Goal: Task Accomplishment & Management: Manage account settings

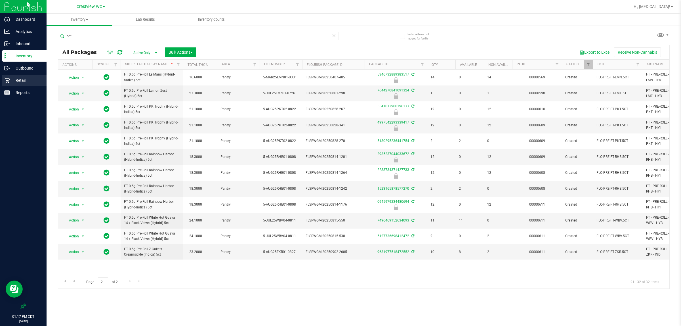
click at [25, 84] on div "Retail" at bounding box center [24, 80] width 45 height 11
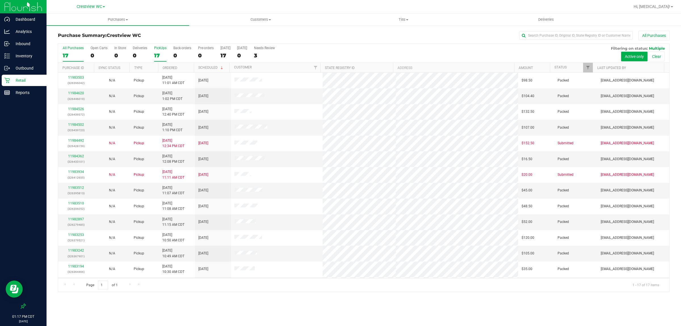
click at [157, 53] on div "17" at bounding box center [160, 55] width 12 height 7
click at [0, 0] on input "PickUps 17" at bounding box center [0, 0] width 0 height 0
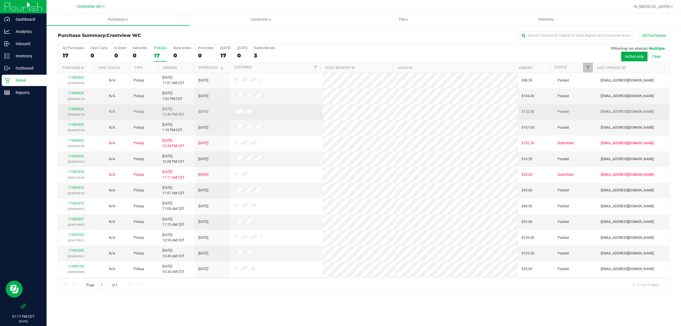
scroll to position [62, 0]
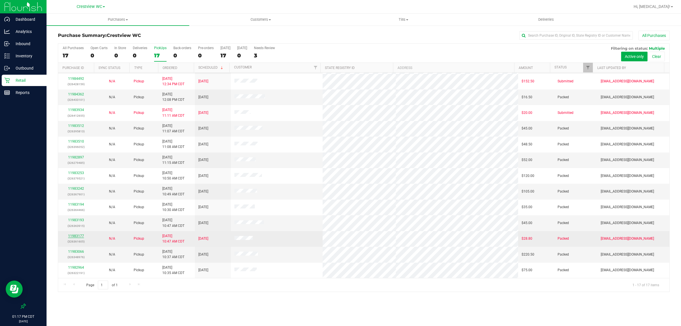
click at [74, 236] on link "11983177" at bounding box center [76, 236] width 16 height 4
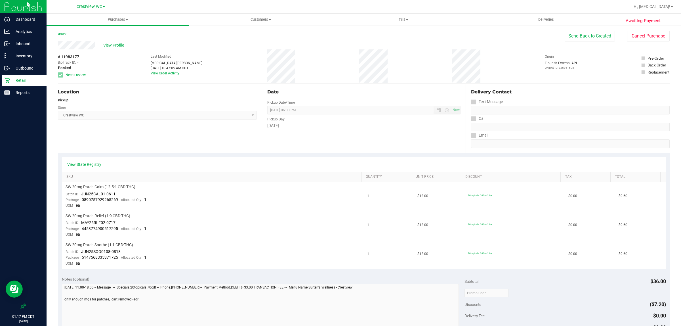
click at [26, 81] on p "Retail" at bounding box center [27, 80] width 34 height 7
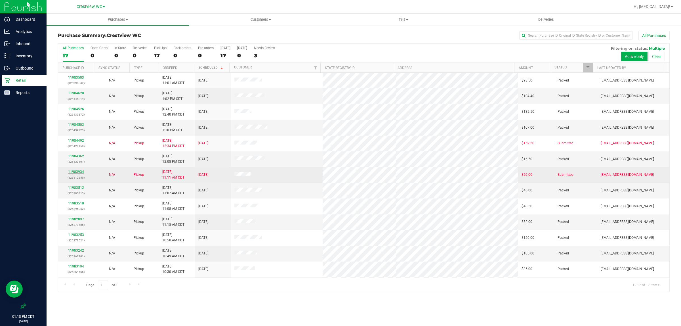
click at [74, 173] on link "11983934" at bounding box center [76, 172] width 16 height 4
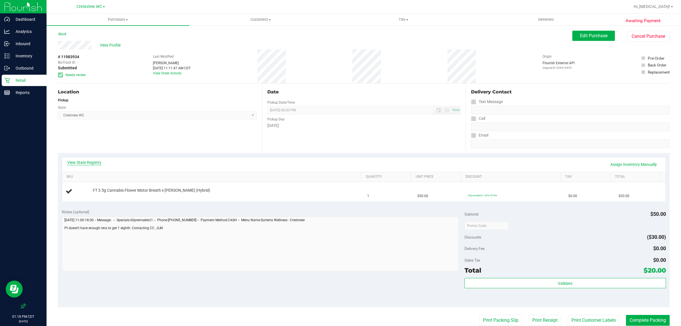
click at [80, 159] on link "View State Registry" at bounding box center [84, 162] width 34 height 6
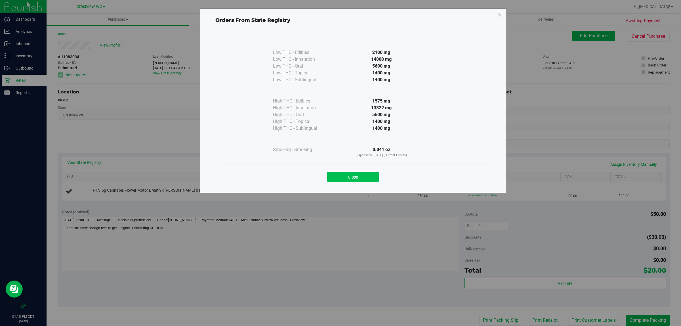
click at [362, 179] on button "Close" at bounding box center [353, 177] width 52 height 10
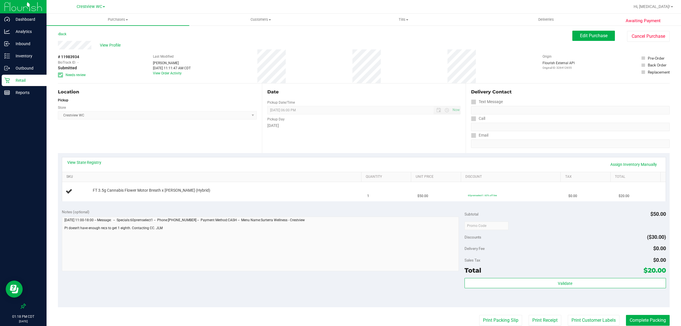
click at [114, 179] on link "SKU" at bounding box center [212, 177] width 293 height 5
drag, startPoint x: 374, startPoint y: 96, endPoint x: 293, endPoint y: 98, distance: 80.6
click at [374, 96] on div "Date Pickup Date/Time [DATE] Now [DATE] 06:00 PM Now Pickup Day [DATE]" at bounding box center [364, 118] width 204 height 70
click at [112, 43] on span "View Profile" at bounding box center [111, 45] width 23 height 6
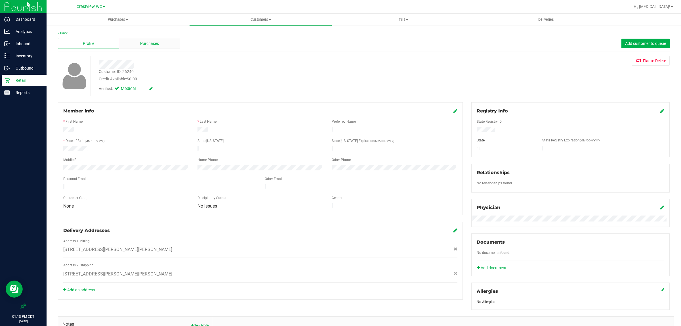
click at [129, 43] on div "Purchases" at bounding box center [149, 43] width 61 height 11
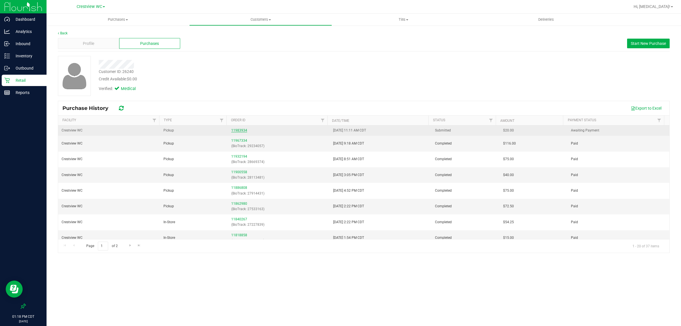
click at [237, 129] on link "11983934" at bounding box center [239, 130] width 16 height 4
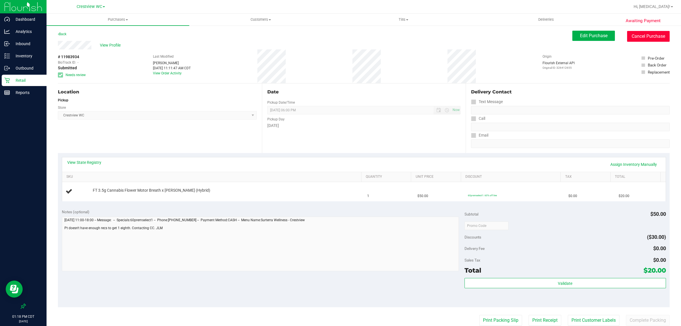
click at [654, 34] on button "Cancel Purchase" at bounding box center [648, 36] width 43 height 11
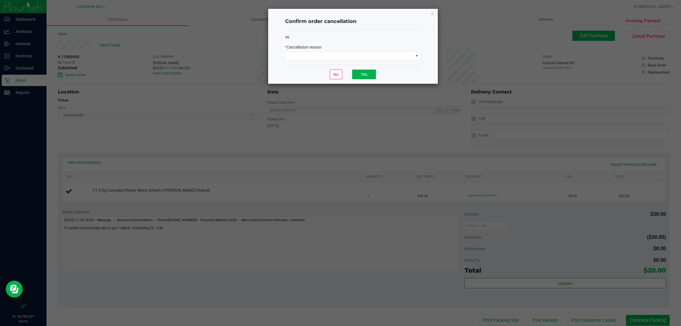
click at [371, 51] on div "* Cancellation reason" at bounding box center [353, 52] width 136 height 16
click at [368, 57] on span at bounding box center [349, 56] width 128 height 8
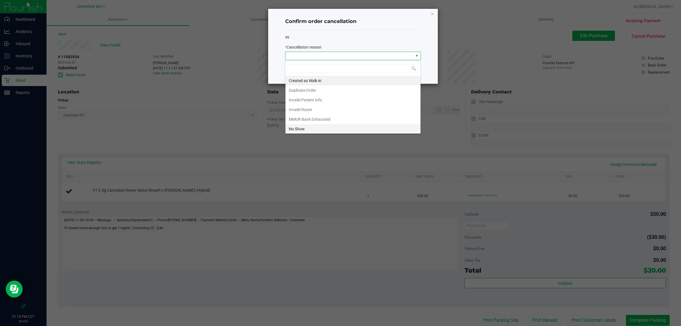
scroll to position [9, 135]
click at [317, 121] on li "MMUR Bank Exhausted" at bounding box center [352, 119] width 135 height 10
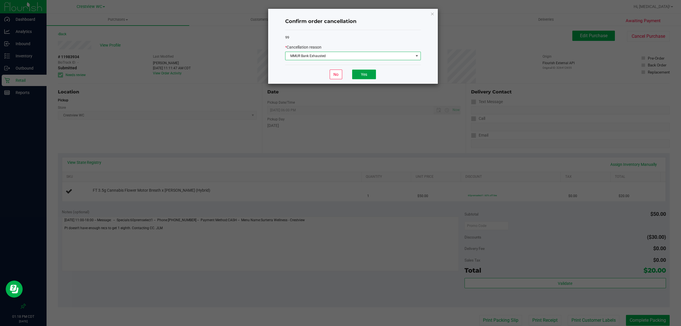
click at [368, 75] on button "Yes" at bounding box center [364, 75] width 24 height 10
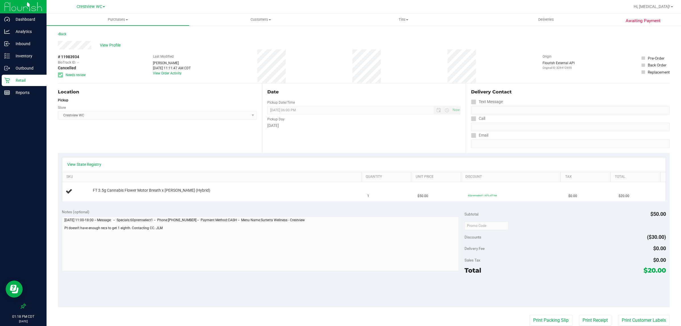
click at [18, 79] on p "Retail" at bounding box center [27, 80] width 34 height 7
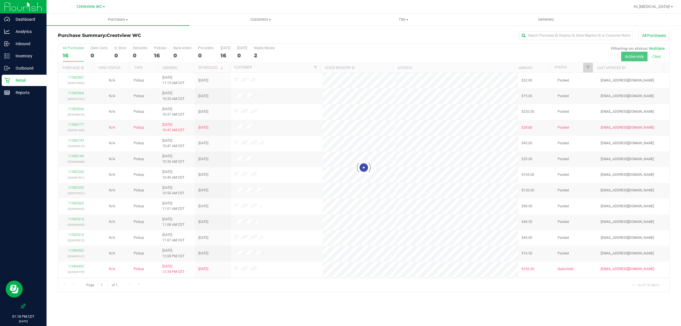
click at [266, 54] on div at bounding box center [363, 168] width 611 height 248
click at [264, 54] on div at bounding box center [363, 168] width 611 height 248
click at [266, 51] on label "Needs Review 2" at bounding box center [264, 54] width 21 height 16
click at [0, 0] on input "Needs Review 2" at bounding box center [0, 0] width 0 height 0
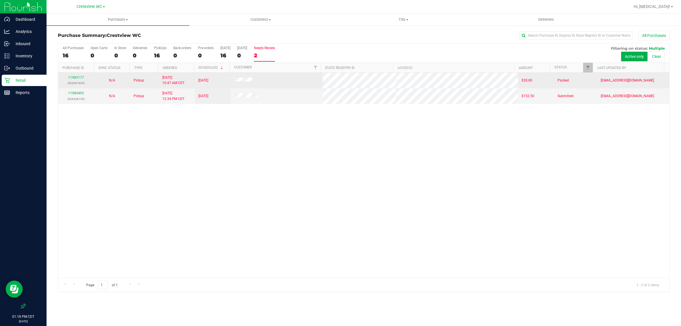
click at [72, 80] on div "11983177 (326361605)" at bounding box center [76, 80] width 29 height 11
click at [74, 79] on link "11983177" at bounding box center [76, 77] width 16 height 4
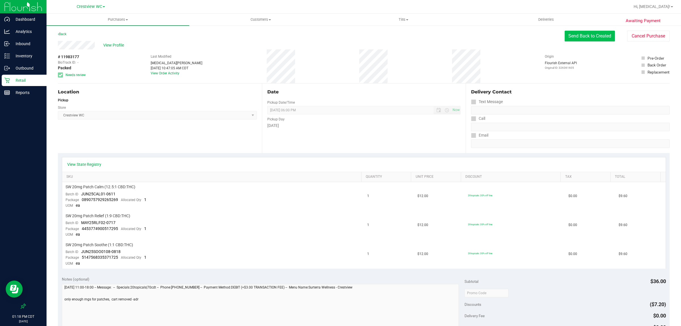
click at [575, 33] on button "Send Back to Created" at bounding box center [590, 36] width 50 height 11
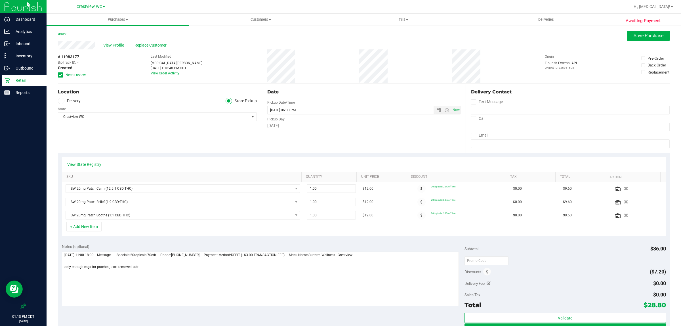
click at [77, 74] on span "Needs review" at bounding box center [76, 74] width 20 height 5
click at [0, 0] on input "Needs review" at bounding box center [0, 0] width 0 height 0
click at [656, 37] on span "Save Purchase" at bounding box center [649, 35] width 30 height 5
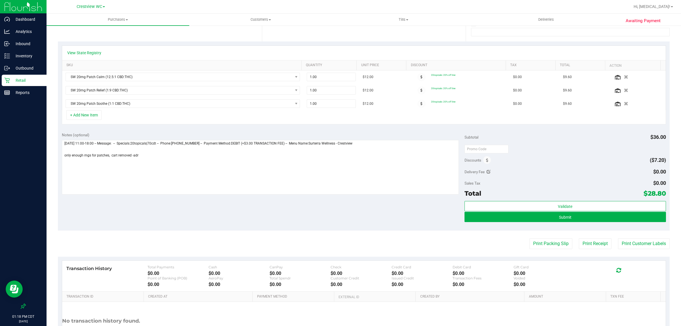
scroll to position [142, 0]
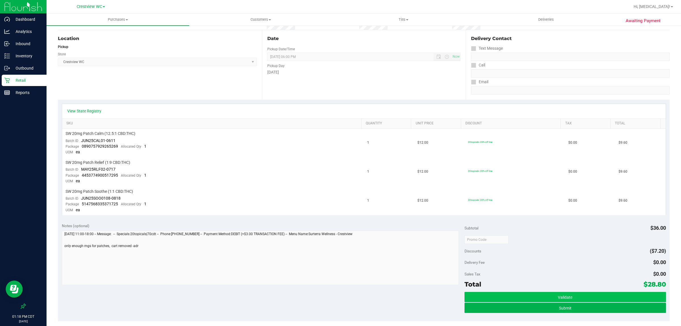
scroll to position [142, 0]
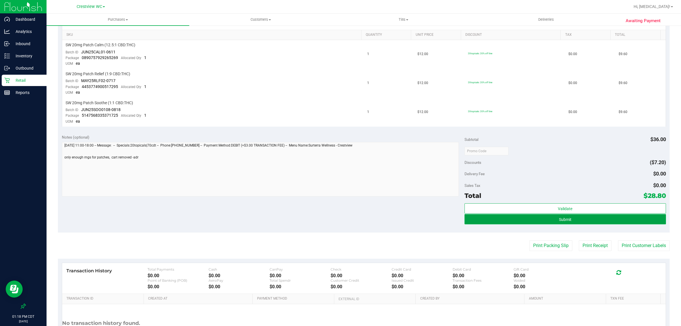
click at [616, 222] on button "Submit" at bounding box center [565, 219] width 201 height 10
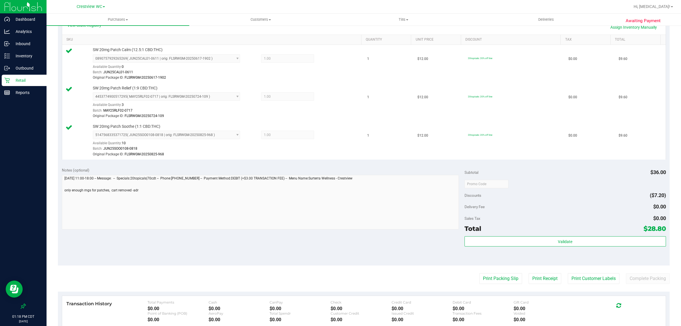
scroll to position [177, 0]
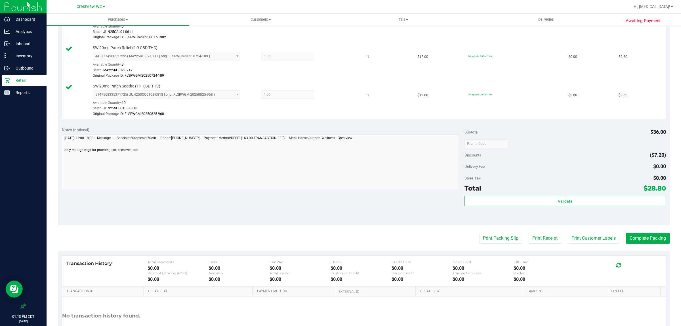
click at [648, 245] on purchase-details "Back Edit Purchase Cancel Purchase View Profile # 11983177 BioTrack ID: - Submi…" at bounding box center [364, 105] width 612 height 504
click at [643, 229] on purchase-details "Back Edit Purchase Cancel Purchase View Profile # 11983177 BioTrack ID: - Submi…" at bounding box center [364, 105] width 612 height 504
click at [643, 235] on button "Complete Packing" at bounding box center [648, 238] width 44 height 11
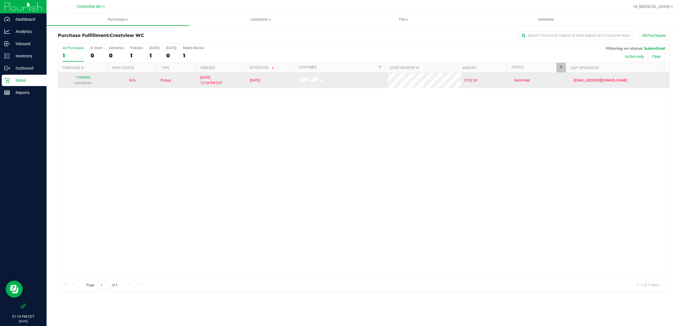
click at [81, 75] on div "11984492 (326428159)" at bounding box center [83, 80] width 43 height 11
click at [83, 78] on link "11984492" at bounding box center [83, 77] width 16 height 4
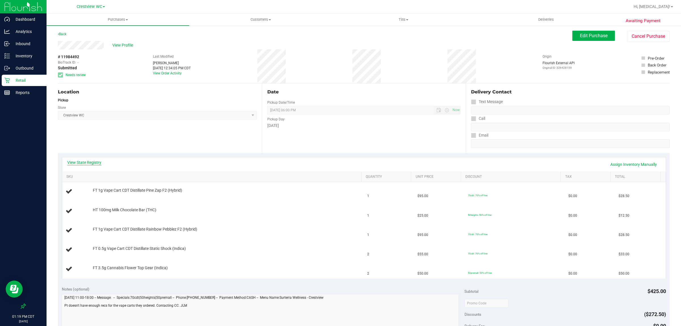
click at [88, 162] on link "View State Registry" at bounding box center [84, 162] width 34 height 6
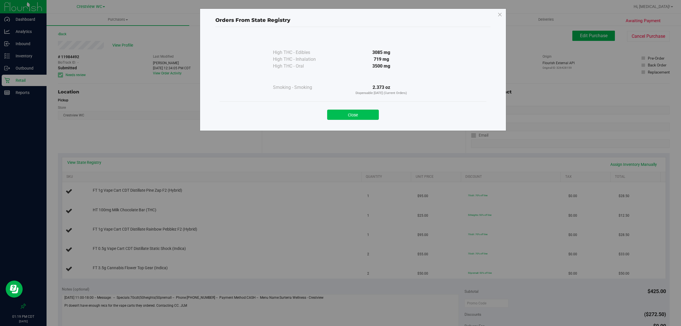
click at [362, 110] on button "Close" at bounding box center [353, 115] width 52 height 10
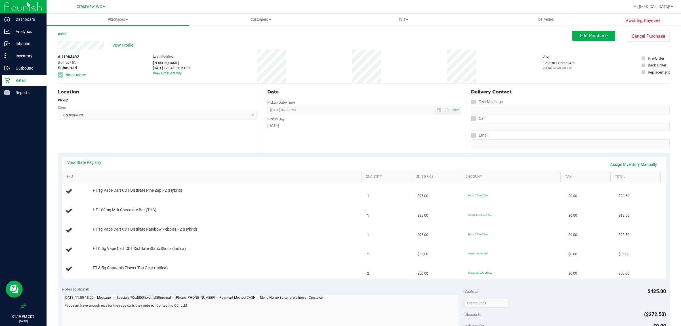
click at [23, 79] on p "Retail" at bounding box center [27, 80] width 34 height 7
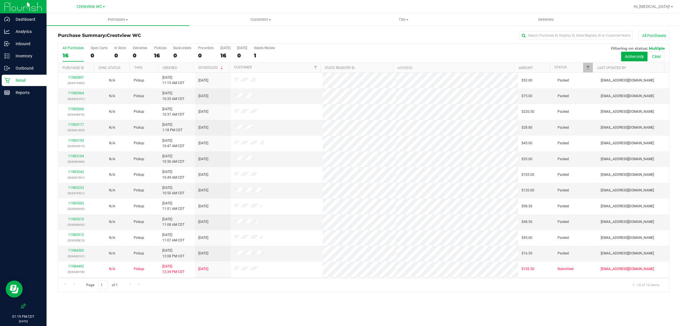
click at [158, 52] on div "16" at bounding box center [160, 55] width 12 height 7
click at [0, 0] on input "PickUps 16" at bounding box center [0, 0] width 0 height 0
click at [188, 300] on div "Purchases Summary of purchases Fulfillment All purchases Customers All customer…" at bounding box center [364, 170] width 635 height 312
click at [22, 97] on div "Reports" at bounding box center [24, 92] width 45 height 11
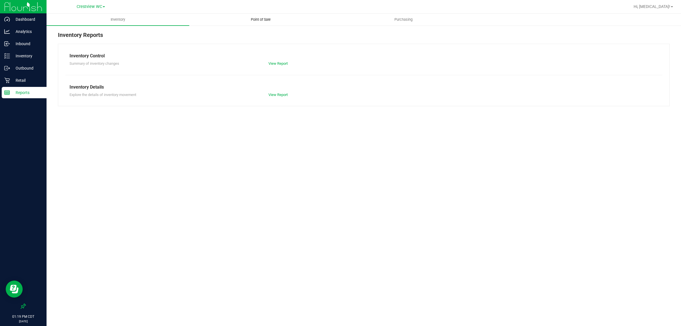
click at [257, 15] on uib-tab-heading "Point of Sale" at bounding box center [261, 19] width 142 height 11
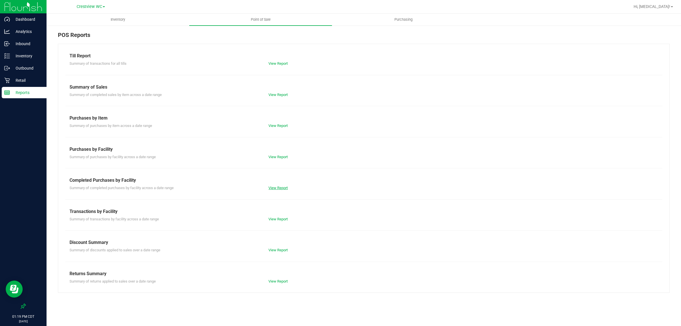
click at [274, 187] on link "View Report" at bounding box center [277, 188] width 19 height 4
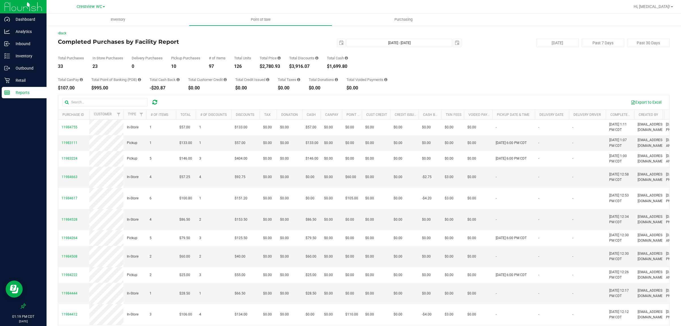
click at [412, 53] on div "Total Purchases 33 In Store Purchases 23 Delivery Purchases 0 Pickup Purchases …" at bounding box center [364, 58] width 612 height 22
click at [26, 80] on p "Retail" at bounding box center [27, 80] width 34 height 7
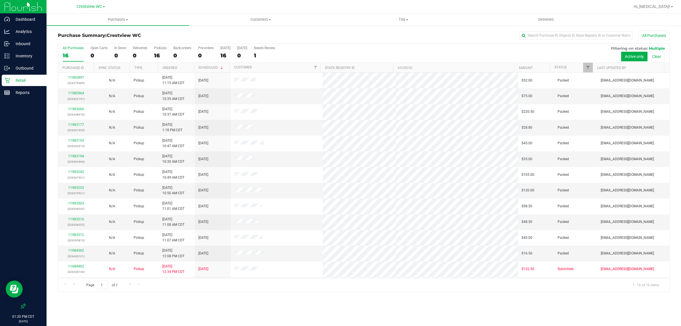
click at [178, 300] on div "Purchases Summary of purchases Fulfillment All purchases Customers All customer…" at bounding box center [364, 170] width 635 height 312
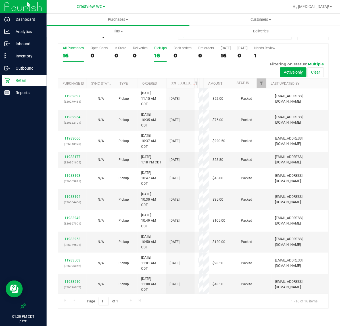
click at [155, 51] on label "PickUps 16" at bounding box center [160, 54] width 12 height 16
click at [0, 0] on input "PickUps 16" at bounding box center [0, 0] width 0 height 0
click at [16, 90] on p "Reports" at bounding box center [27, 92] width 34 height 7
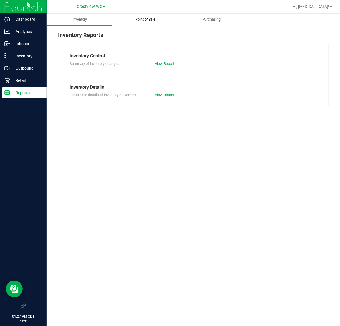
click at [155, 15] on uib-tab-heading "Point of Sale" at bounding box center [145, 19] width 65 height 11
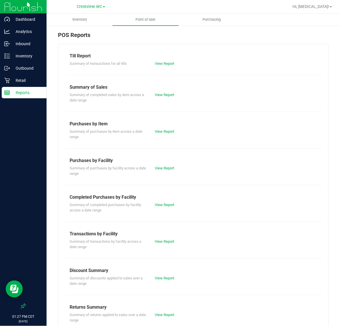
click at [175, 200] on div "Summary of completed purchases by facility across a date range View Report" at bounding box center [193, 206] width 256 height 12
click at [171, 206] on link "View Report" at bounding box center [164, 204] width 19 height 4
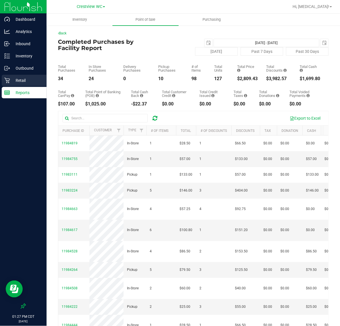
click at [12, 79] on p "Retail" at bounding box center [27, 80] width 34 height 7
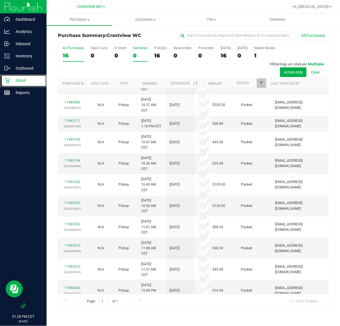
scroll to position [71, 0]
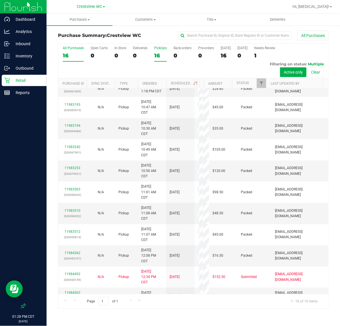
click at [160, 47] on div "PickUps" at bounding box center [160, 48] width 12 height 4
click at [0, 0] on input "PickUps 16" at bounding box center [0, 0] width 0 height 0
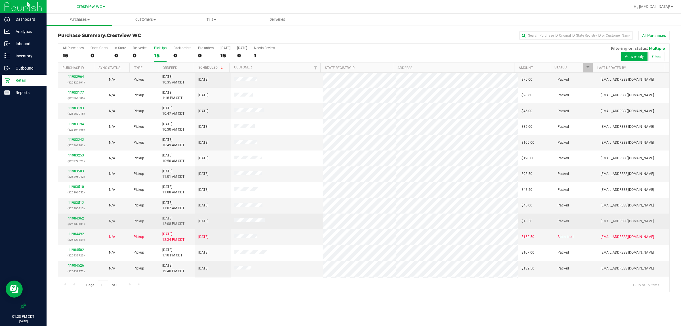
scroll to position [31, 0]
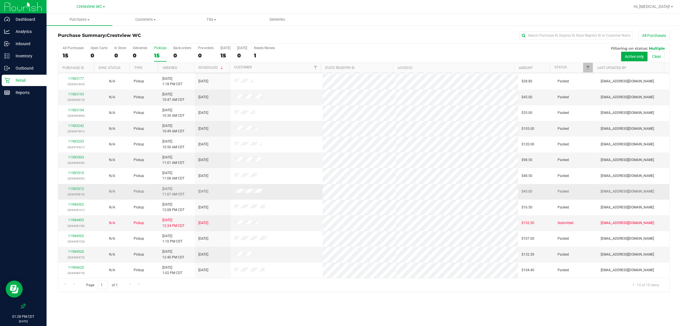
click at [75, 192] on div "11983512 (326395813)" at bounding box center [76, 191] width 29 height 11
click at [77, 191] on link "11983512" at bounding box center [76, 189] width 16 height 4
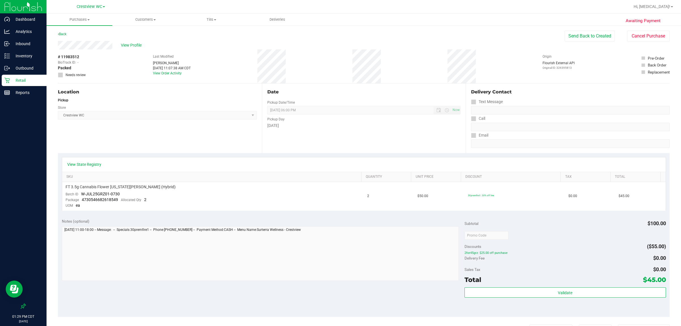
click at [26, 80] on p "Retail" at bounding box center [27, 80] width 34 height 7
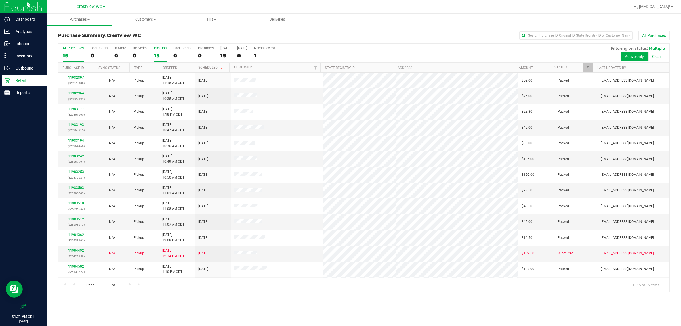
click at [155, 53] on div "15" at bounding box center [160, 55] width 12 height 7
click at [0, 0] on input "PickUps 15" at bounding box center [0, 0] width 0 height 0
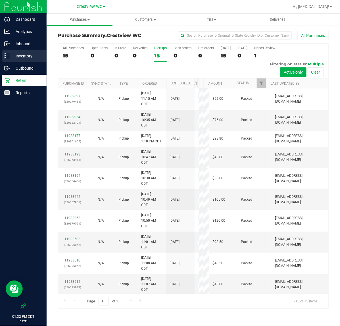
click at [23, 55] on p "Inventory" at bounding box center [27, 56] width 34 height 7
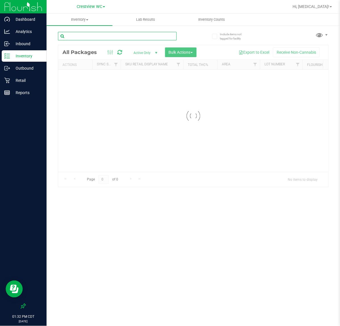
click at [91, 36] on input "text" at bounding box center [117, 36] width 119 height 9
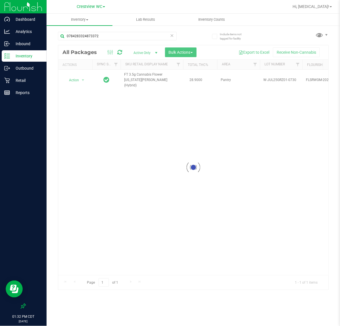
click at [74, 77] on div at bounding box center [193, 167] width 270 height 244
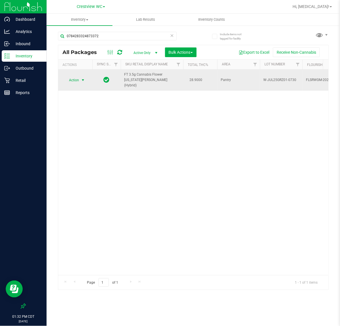
click at [80, 78] on span "select" at bounding box center [82, 80] width 7 height 8
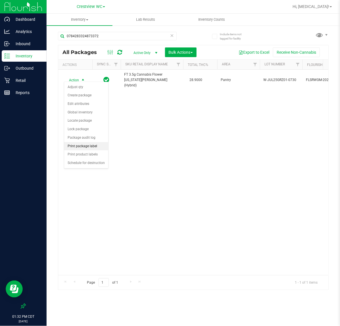
click at [82, 144] on li "Print package label" at bounding box center [86, 146] width 44 height 9
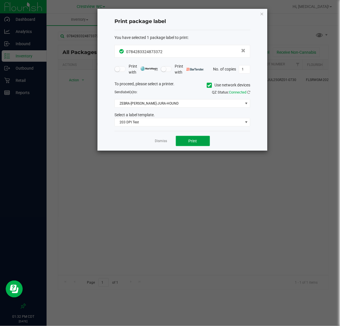
click at [195, 143] on span "Print" at bounding box center [192, 140] width 9 height 5
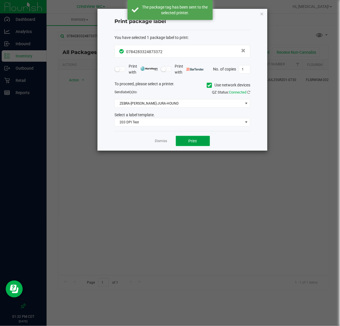
click at [195, 143] on span "Print" at bounding box center [192, 140] width 9 height 5
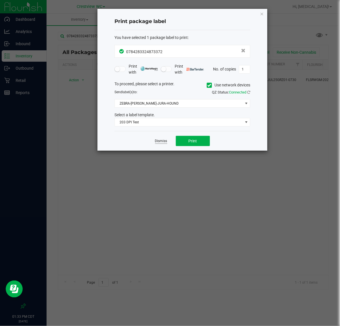
click at [159, 142] on link "Dismiss" at bounding box center [161, 140] width 12 height 5
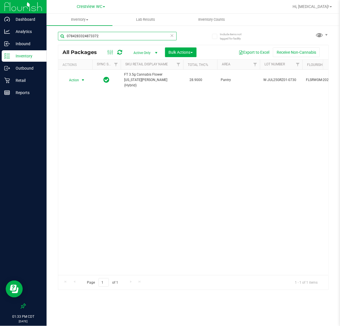
click at [104, 37] on input "0784283324873372" at bounding box center [117, 36] width 119 height 9
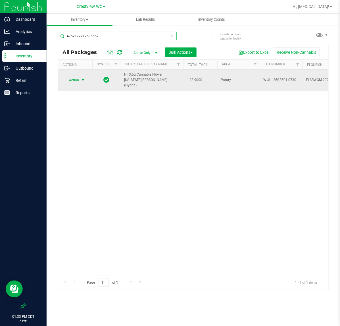
type input "4752172217596657"
click at [74, 78] on span "Action" at bounding box center [71, 80] width 15 height 8
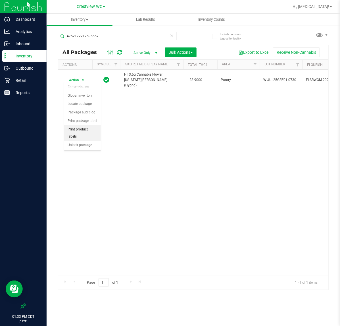
click at [80, 133] on li "Print product labels" at bounding box center [82, 133] width 37 height 16
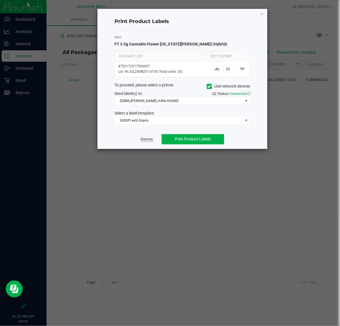
click at [147, 141] on link "Dismiss" at bounding box center [147, 139] width 12 height 5
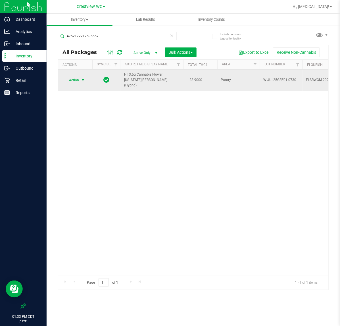
click at [79, 78] on span "select" at bounding box center [82, 80] width 7 height 8
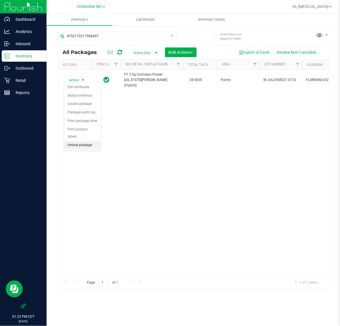
click at [85, 141] on li "Unlock package" at bounding box center [82, 145] width 37 height 9
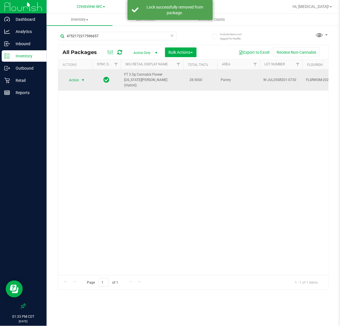
click at [77, 77] on span "Action" at bounding box center [71, 80] width 15 height 8
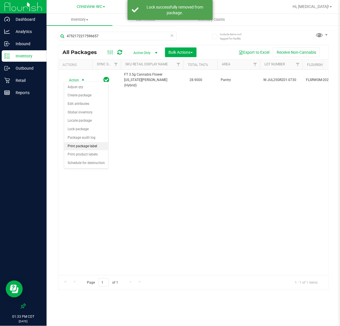
click at [87, 150] on li "Print package label" at bounding box center [86, 146] width 44 height 9
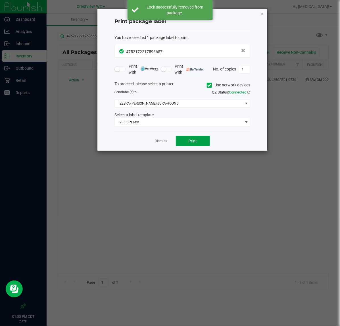
click at [199, 142] on button "Print" at bounding box center [193, 141] width 34 height 10
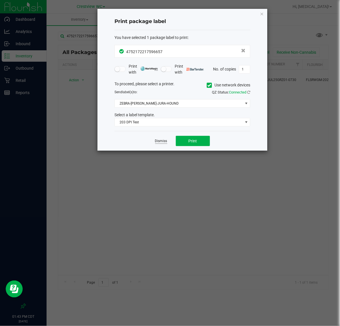
click at [158, 143] on link "Dismiss" at bounding box center [161, 140] width 12 height 5
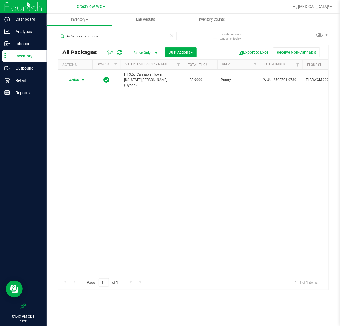
click at [145, 189] on div "Action Action Adjust qty Create package Edit attributes Global inventory Locate…" at bounding box center [193, 172] width 270 height 205
click at [124, 37] on input "4752172217596657" at bounding box center [117, 36] width 119 height 9
type input "rpb"
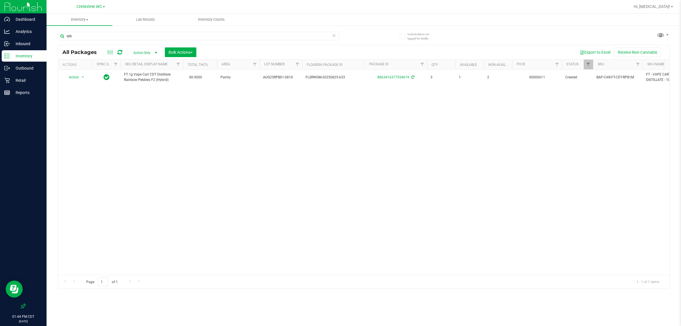
click at [130, 119] on div "Action Action Adjust qty Create package Edit attributes Global inventory Locate…" at bounding box center [363, 172] width 611 height 205
click at [130, 118] on div "Action Action Adjust qty Create package Edit attributes Global inventory Locate…" at bounding box center [363, 172] width 611 height 205
click at [28, 80] on p "Retail" at bounding box center [27, 80] width 34 height 7
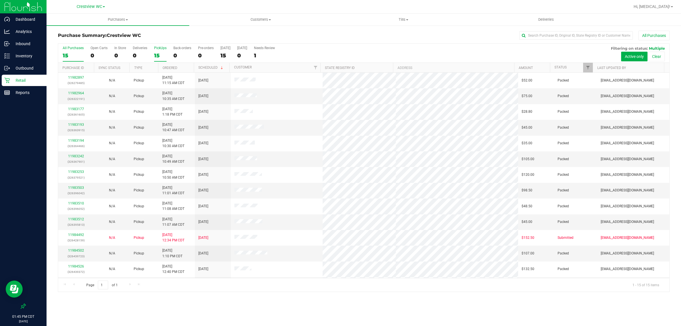
click at [157, 51] on label "PickUps 15" at bounding box center [160, 54] width 12 height 16
click at [0, 0] on input "PickUps 15" at bounding box center [0, 0] width 0 height 0
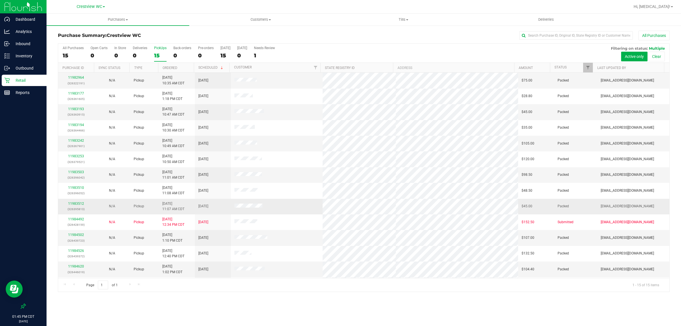
scroll to position [31, 0]
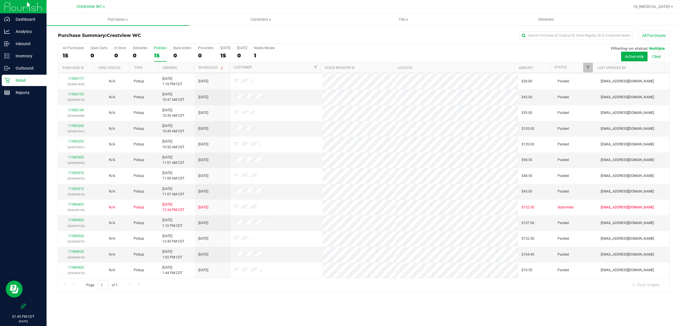
click at [231, 297] on div "Purchase Summary: Crestview WC All Purchases All Purchases 15 Open Carts 0 In S…" at bounding box center [364, 161] width 635 height 272
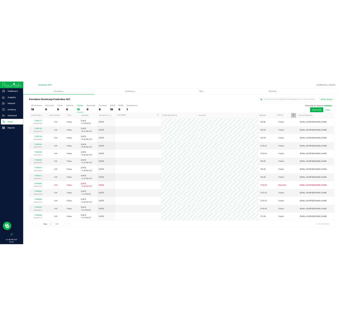
scroll to position [0, 0]
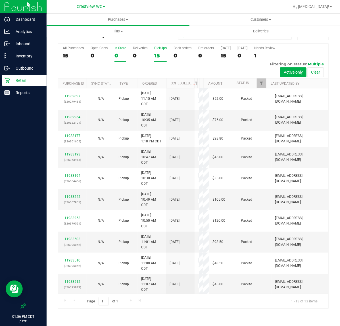
click at [114, 54] on div "0" at bounding box center [120, 55] width 12 height 7
click at [0, 0] on input "In Store 0" at bounding box center [0, 0] width 0 height 0
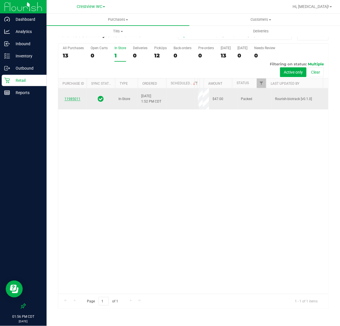
click at [77, 100] on link "11985011" at bounding box center [72, 99] width 16 height 4
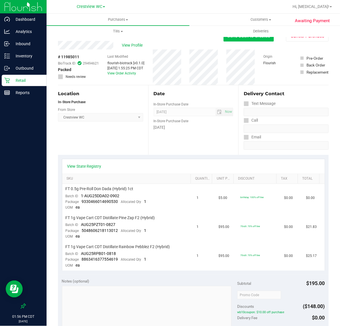
click at [253, 39] on button "Send Back to Created" at bounding box center [248, 36] width 50 height 11
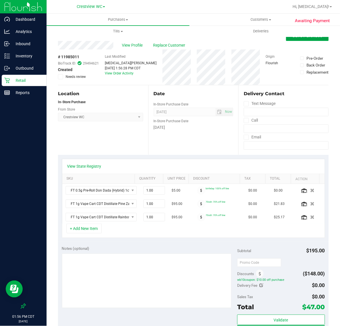
click at [293, 38] on span "Save Purchase" at bounding box center [307, 35] width 30 height 5
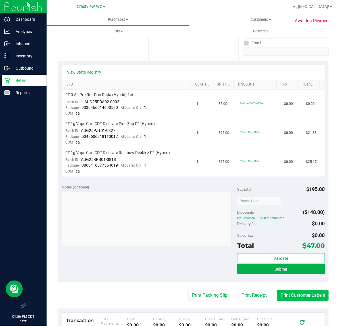
scroll to position [106, 0]
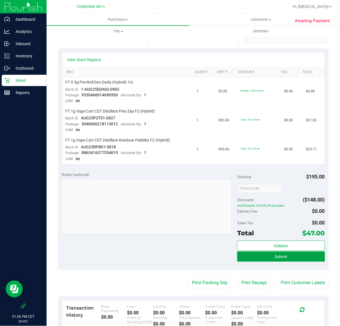
click at [284, 255] on button "Submit" at bounding box center [281, 256] width 88 height 10
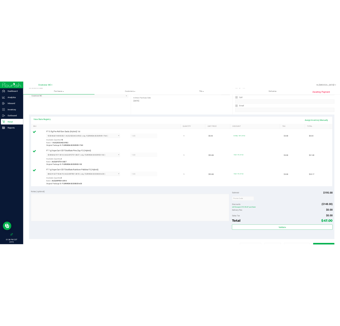
scroll to position [142, 0]
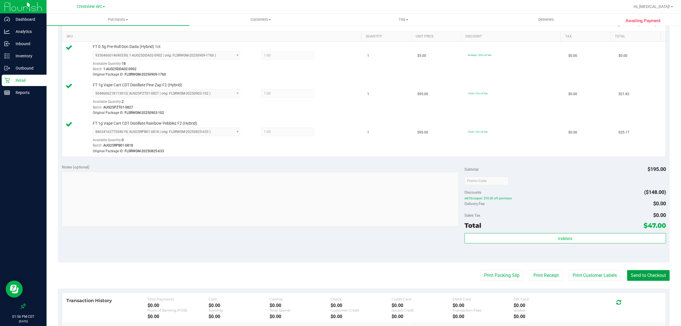
click at [644, 272] on button "Send to Checkout" at bounding box center [648, 275] width 43 height 11
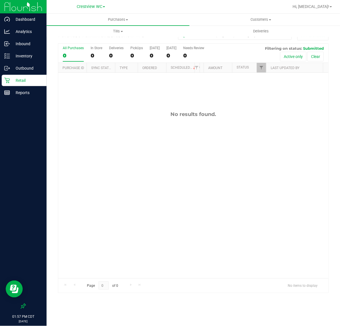
click at [153, 258] on div "No results found." at bounding box center [193, 194] width 270 height 243
